Goal: Task Accomplishment & Management: Complete application form

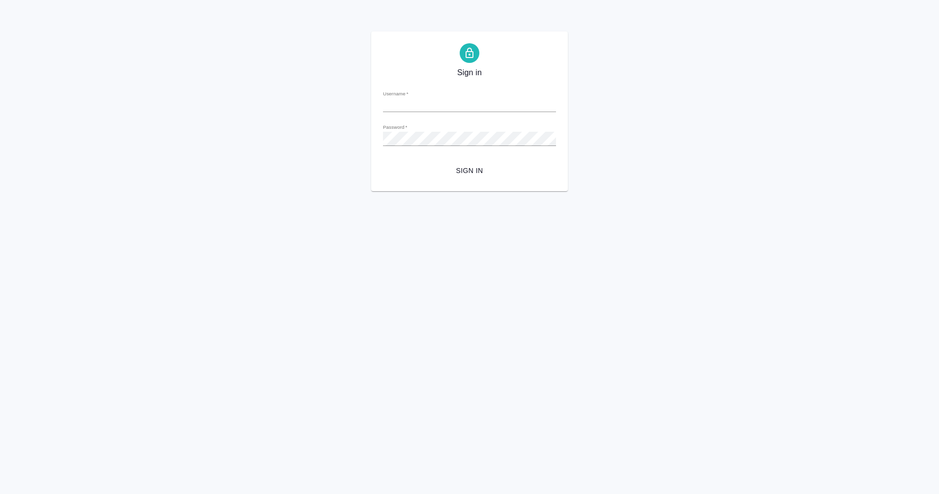
type input "m.eganian@awatera.com"
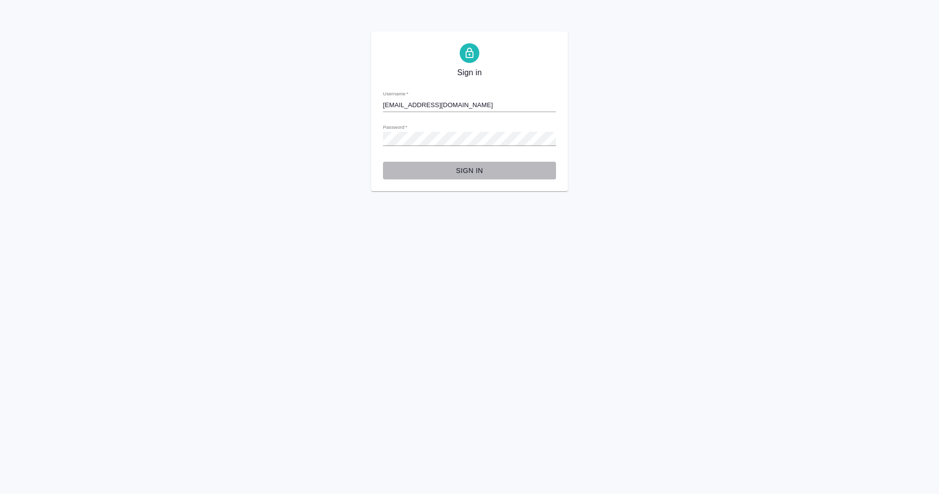
click at [475, 175] on span "Sign in" at bounding box center [469, 171] width 157 height 12
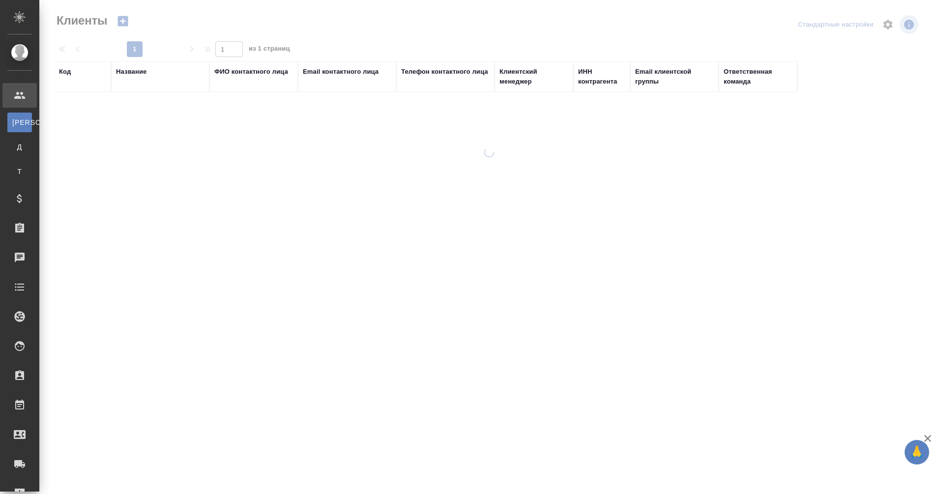
select select "RU"
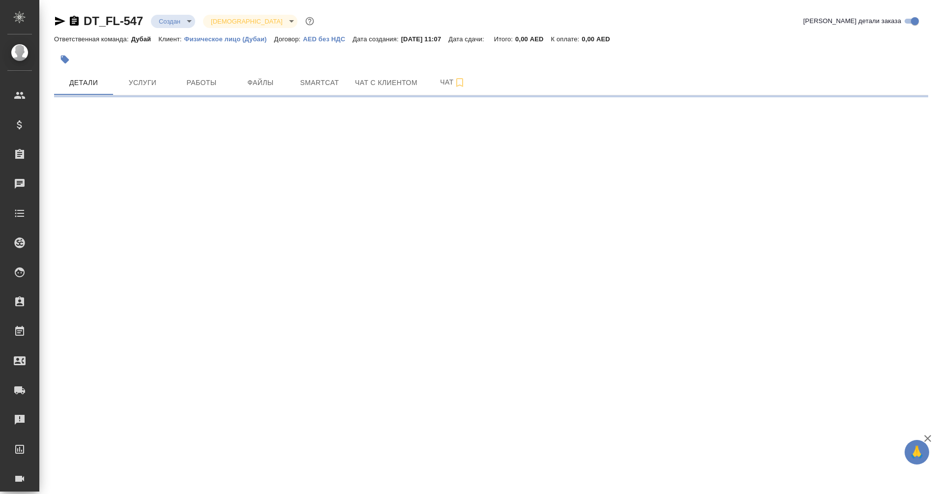
select select "RU"
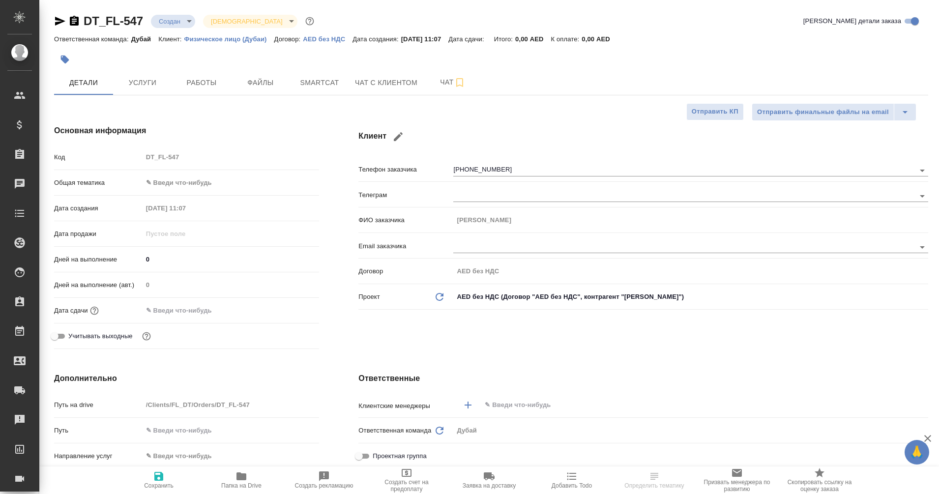
type textarea "x"
type input "Гудина Александра"
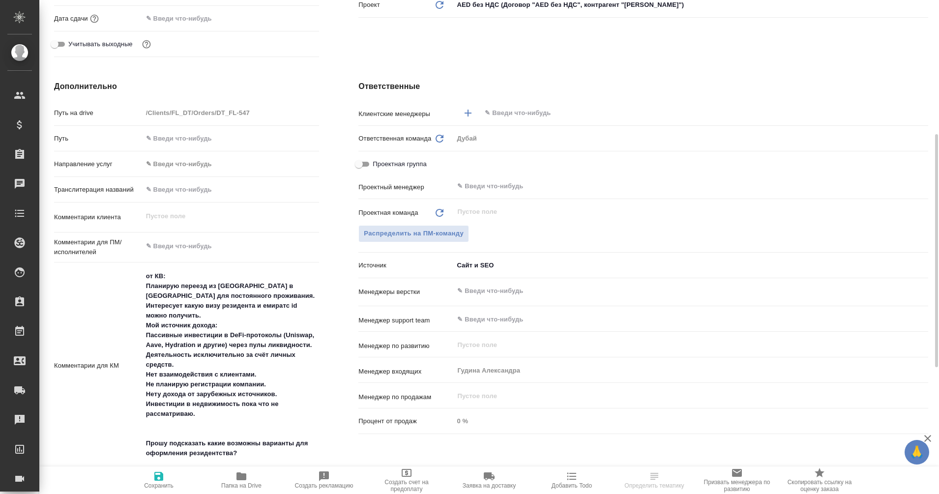
scroll to position [303, 0]
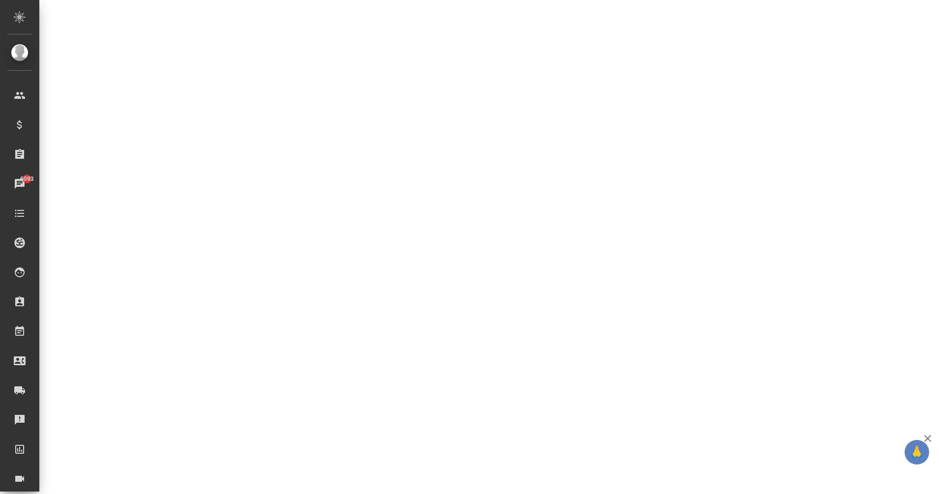
select select "RU"
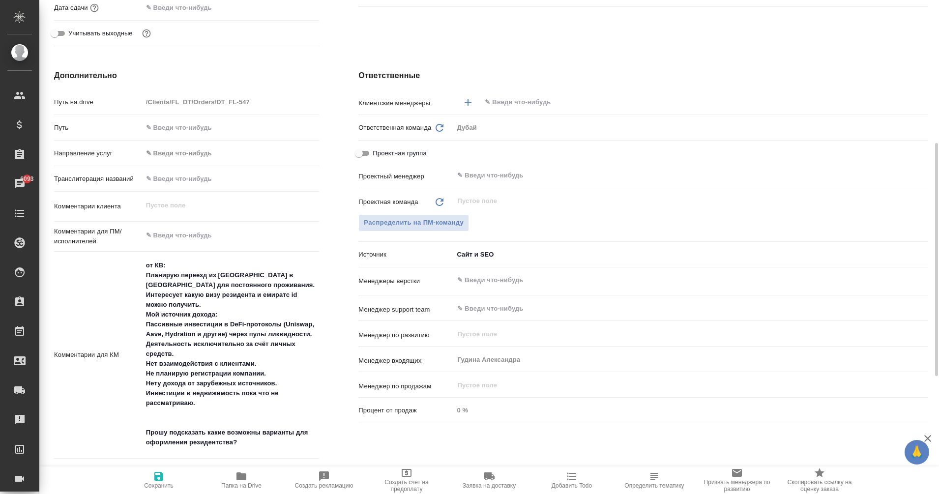
type textarea "x"
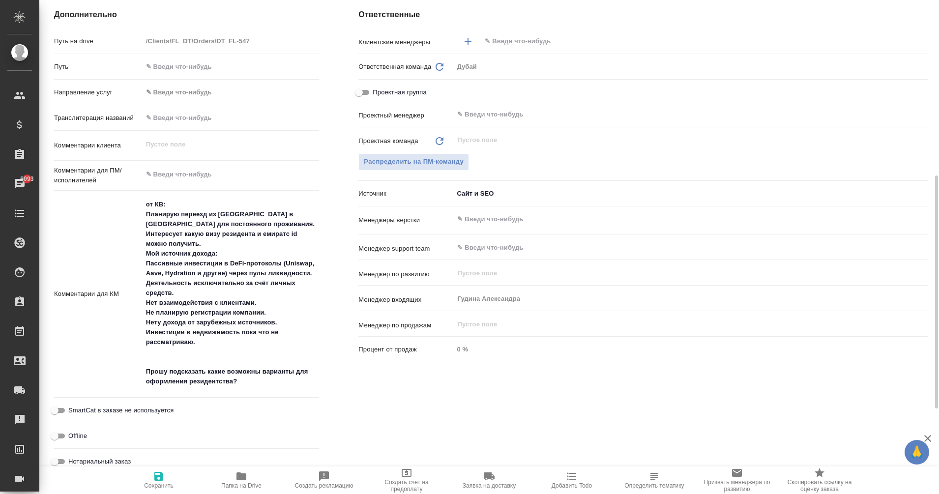
scroll to position [366, 0]
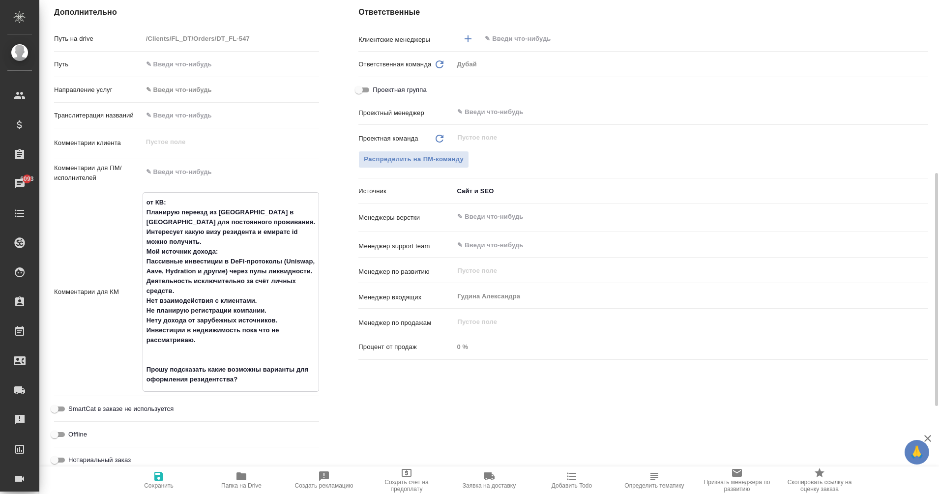
type textarea "x"
drag, startPoint x: 145, startPoint y: 209, endPoint x: 131, endPoint y: 278, distance: 70.7
click at [131, 278] on div "Комментарии для КМ от КВ: Планирую переезд из [GEOGRAPHIC_DATA] в [GEOGRAPHIC_D…" at bounding box center [186, 291] width 265 height 199
type textarea "x"
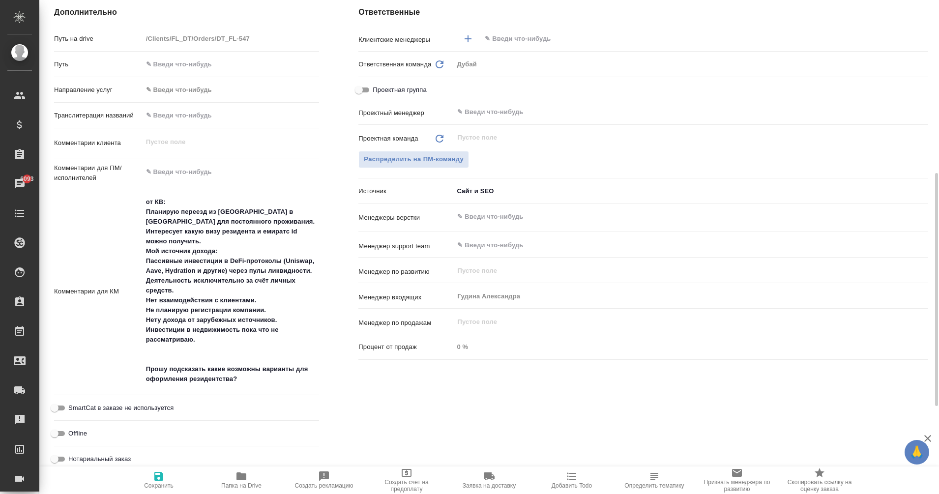
type textarea "x"
drag, startPoint x: 146, startPoint y: 212, endPoint x: 257, endPoint y: 381, distance: 202.0
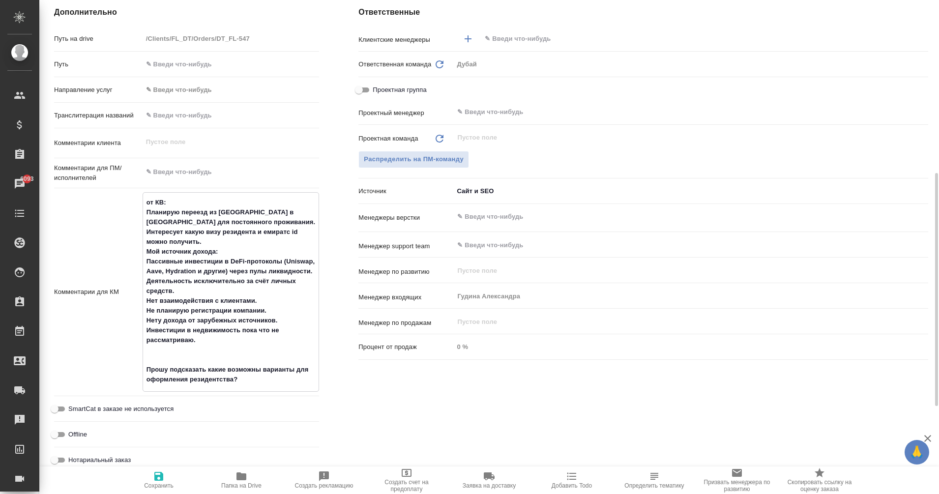
click at [257, 381] on textarea "от КВ: Планирую переезд из [GEOGRAPHIC_DATA] в [GEOGRAPHIC_DATA] для постоянног…" at bounding box center [231, 291] width 176 height 194
type textarea "x"
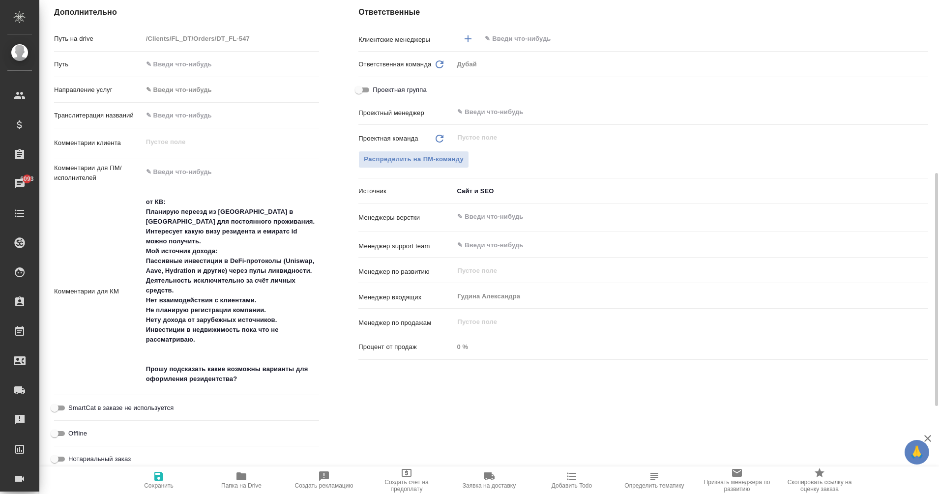
type textarea "x"
